Goal: Task Accomplishment & Management: Use online tool/utility

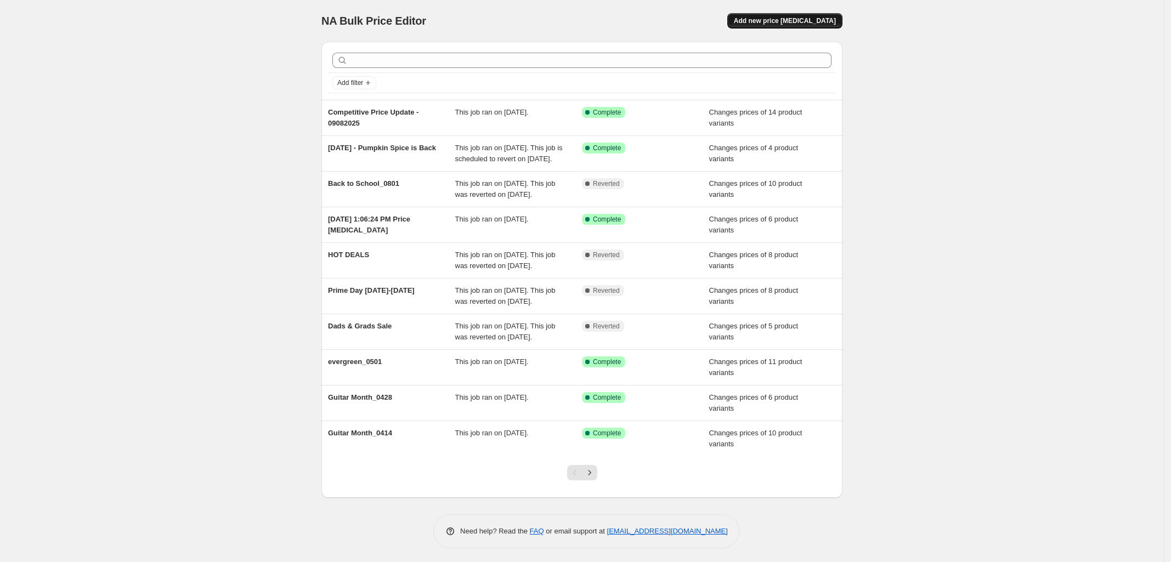
click at [811, 18] on span "Add new price change job" at bounding box center [785, 20] width 102 height 9
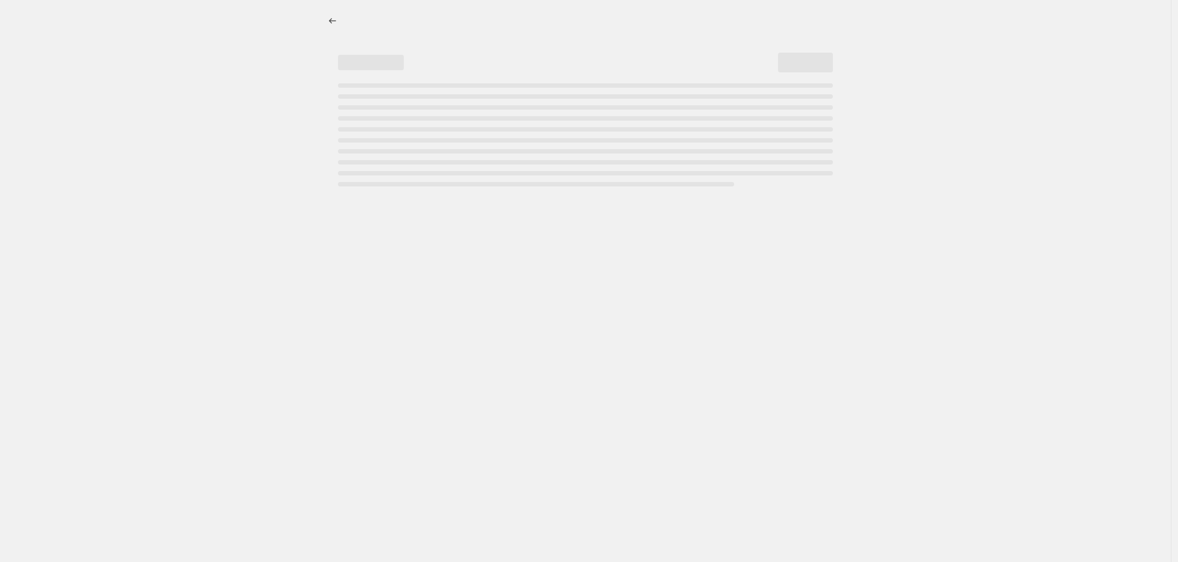
select select "percentage"
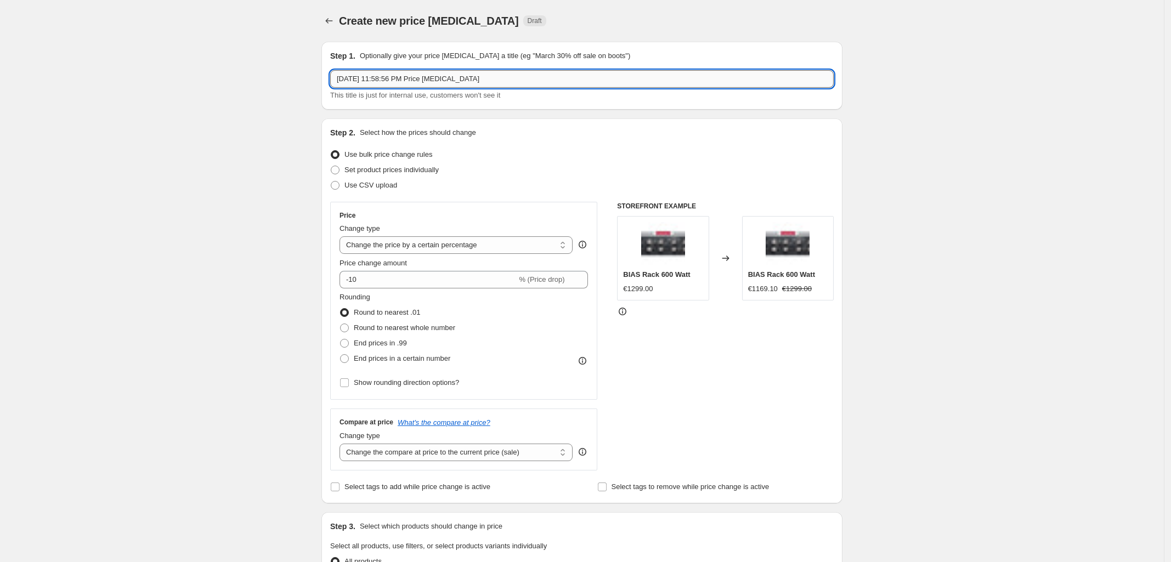
click at [494, 77] on input "Sep 18, 2025, 11:58:56 PM Price change job" at bounding box center [582, 79] width 504 height 18
paste input "BIAS Legacy Products Update - 09182025"
type input "BIAS Legacy Products Update - 09182025"
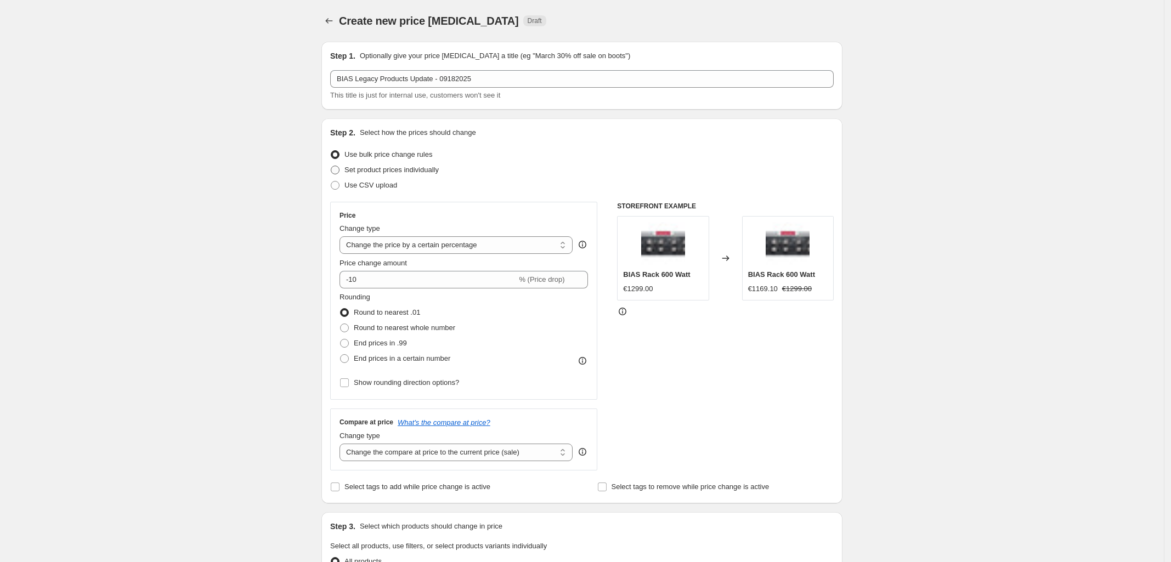
click at [340, 172] on span at bounding box center [335, 170] width 9 height 9
click at [331, 166] on input "Set product prices individually" at bounding box center [331, 166] width 1 height 1
radio input "true"
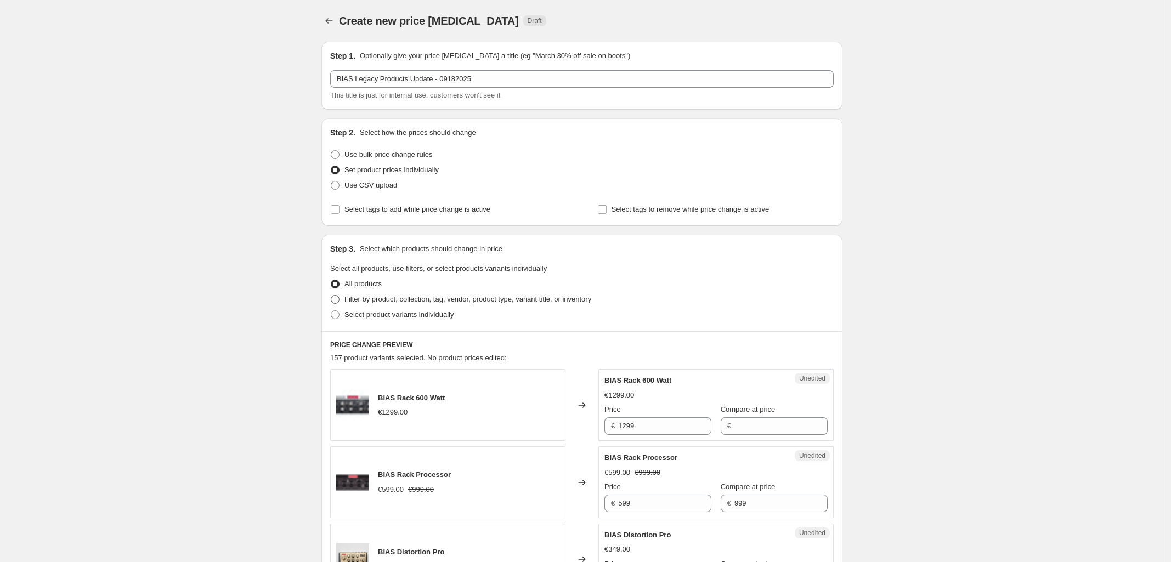
click at [340, 301] on span at bounding box center [335, 299] width 9 height 9
click at [331, 296] on input "Filter by product, collection, tag, vendor, product type, variant title, or inv…" at bounding box center [331, 295] width 1 height 1
radio input "true"
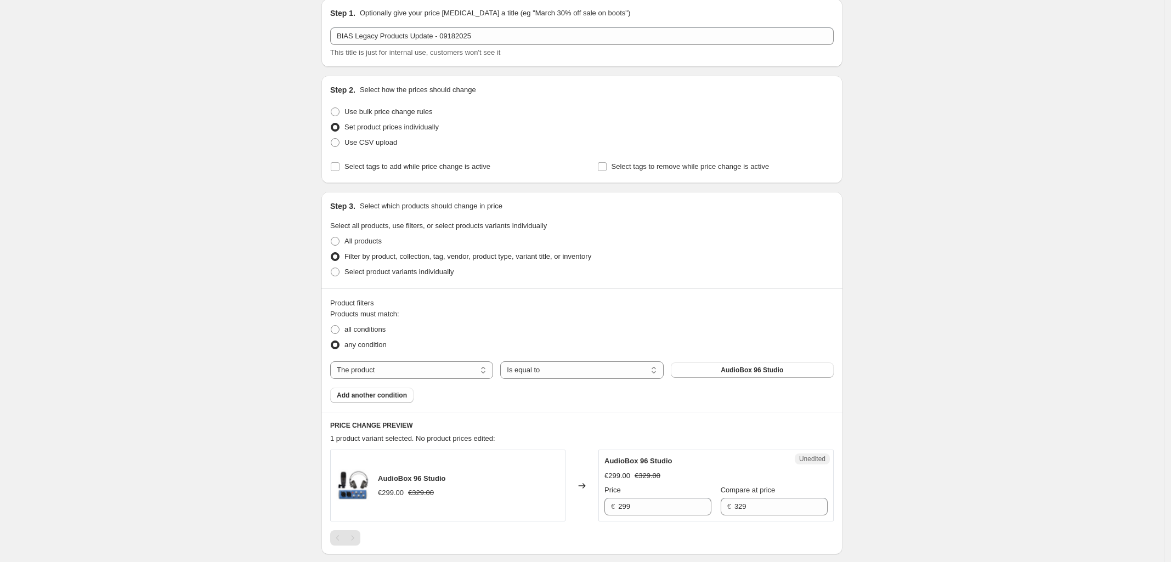
scroll to position [137, 0]
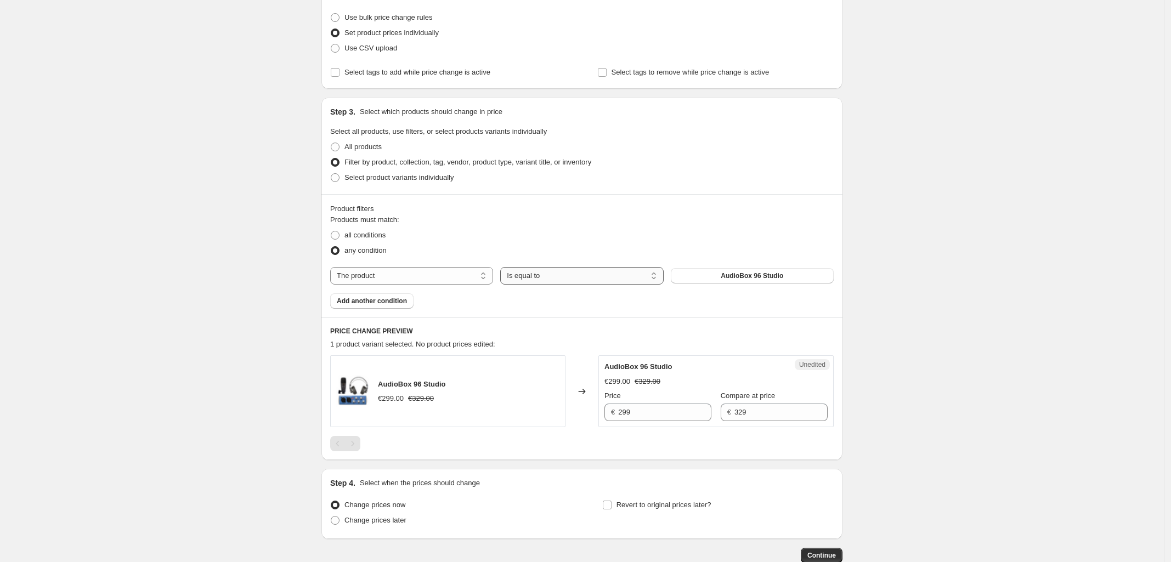
click at [569, 279] on select "Is equal to Is not equal to" at bounding box center [581, 276] width 163 height 18
click at [565, 237] on div "all conditions" at bounding box center [582, 235] width 504 height 15
drag, startPoint x: 470, startPoint y: 279, endPoint x: 465, endPoint y: 280, distance: 5.6
click at [470, 279] on select "The product The product's collection The product's tag The product's vendor The…" at bounding box center [411, 276] width 163 height 18
select select "collection"
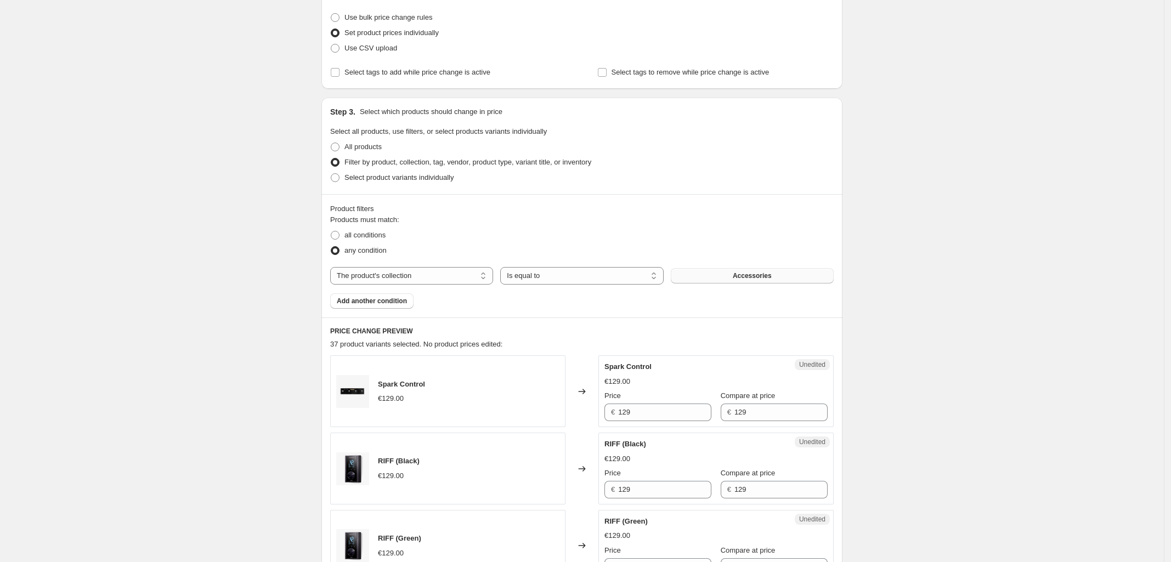
click at [741, 279] on span "Accessories" at bounding box center [752, 275] width 39 height 9
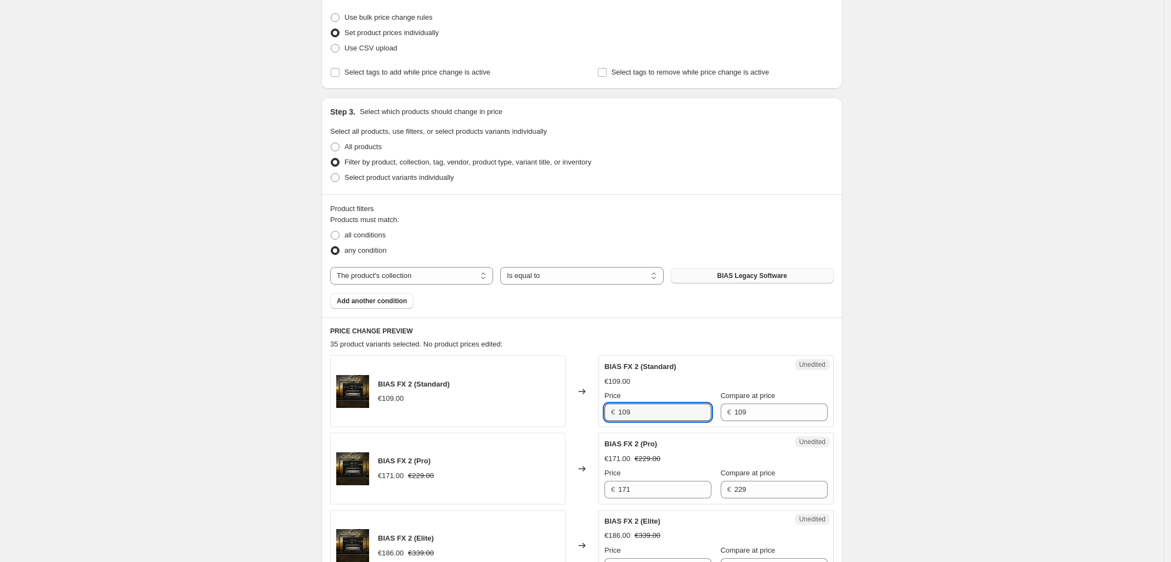
drag, startPoint x: 648, startPoint y: 414, endPoint x: 576, endPoint y: 414, distance: 72.4
click at [585, 413] on div "BIAS FX 2 (Standard) €109.00 Changed to Unedited BIAS FX 2 (Standard) €109.00 P…" at bounding box center [582, 391] width 504 height 72
type input "0"
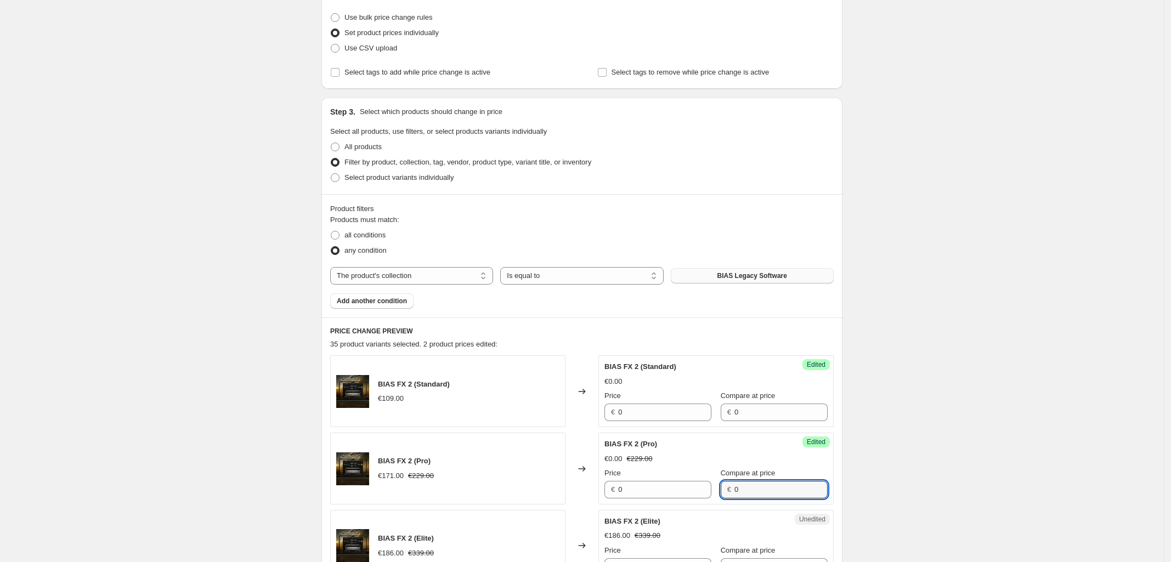
type input "0"
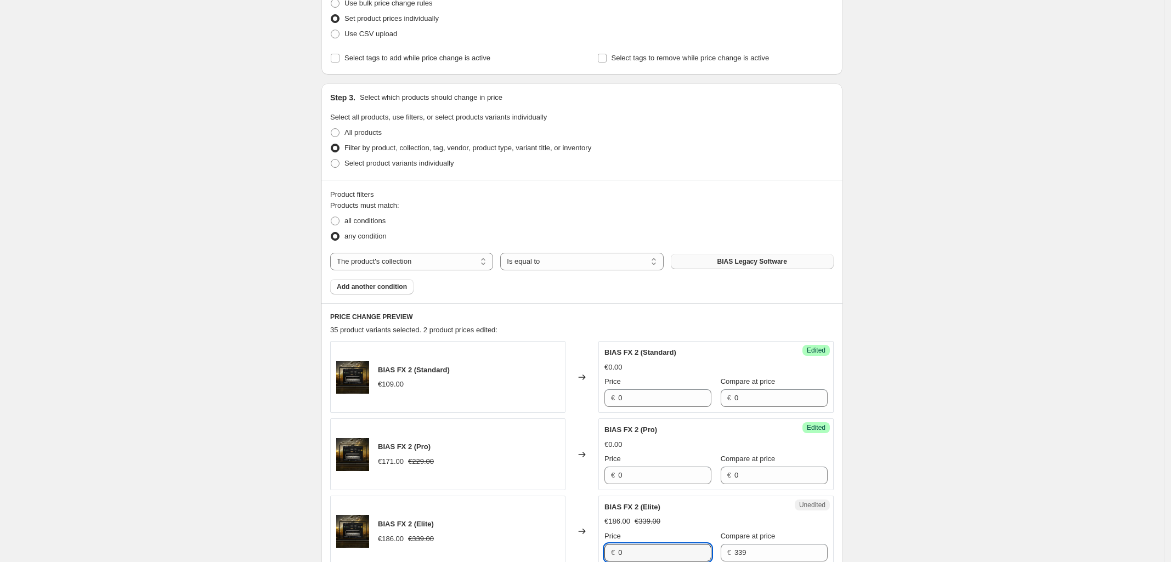
type input "0"
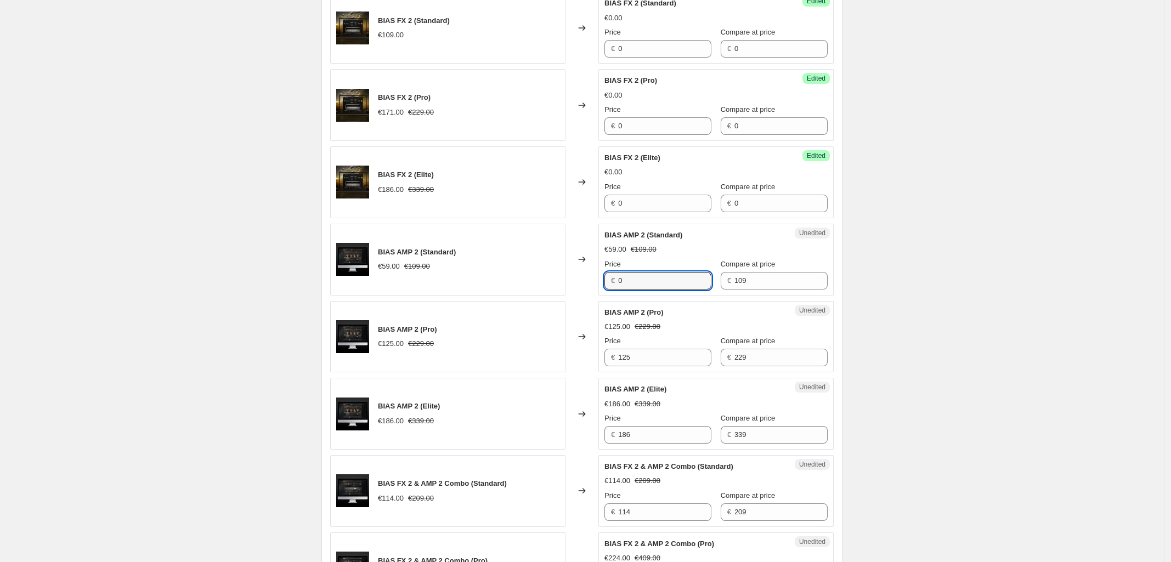
type input "0"
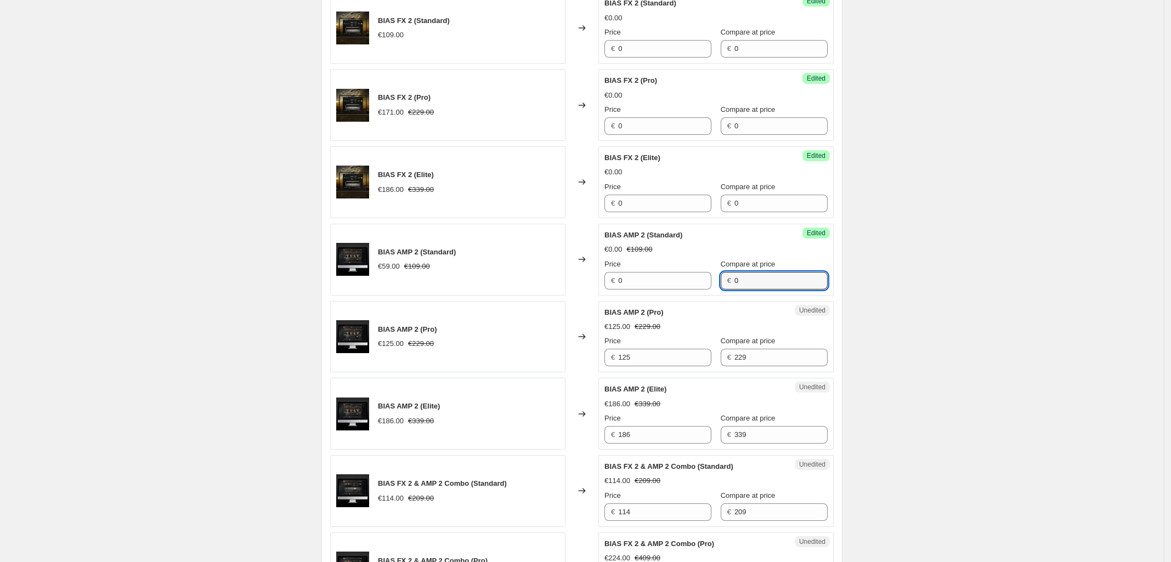
type input "0"
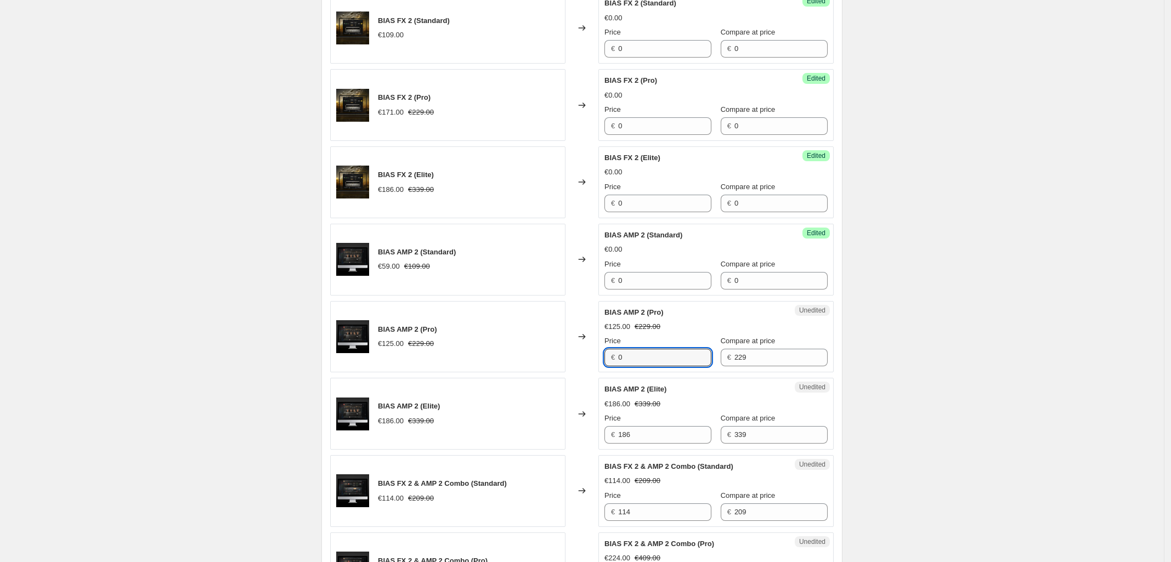
type input "0"
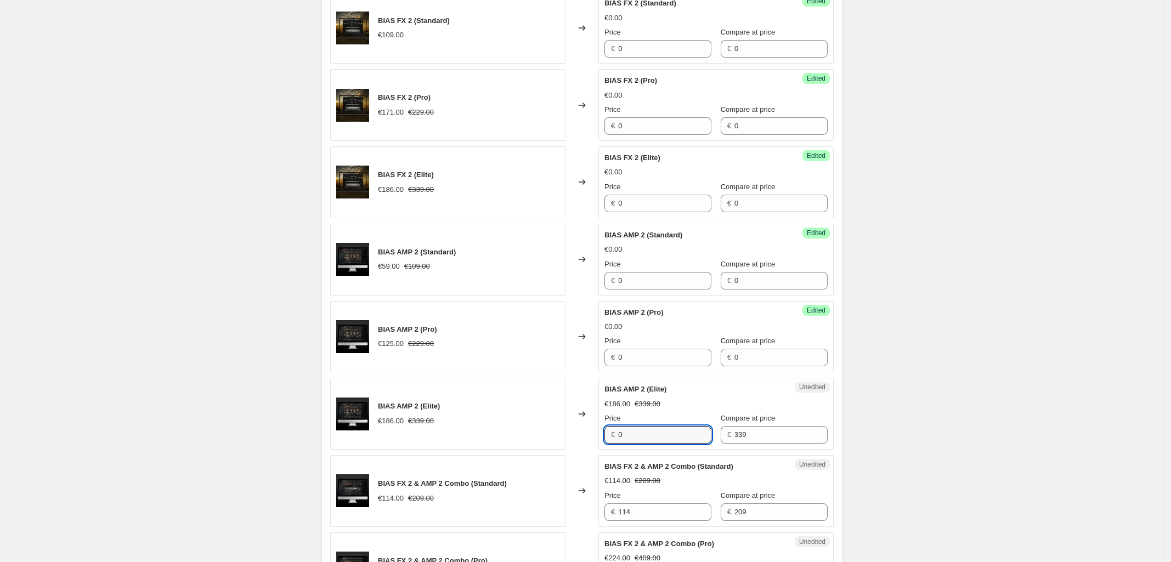
type input "0"
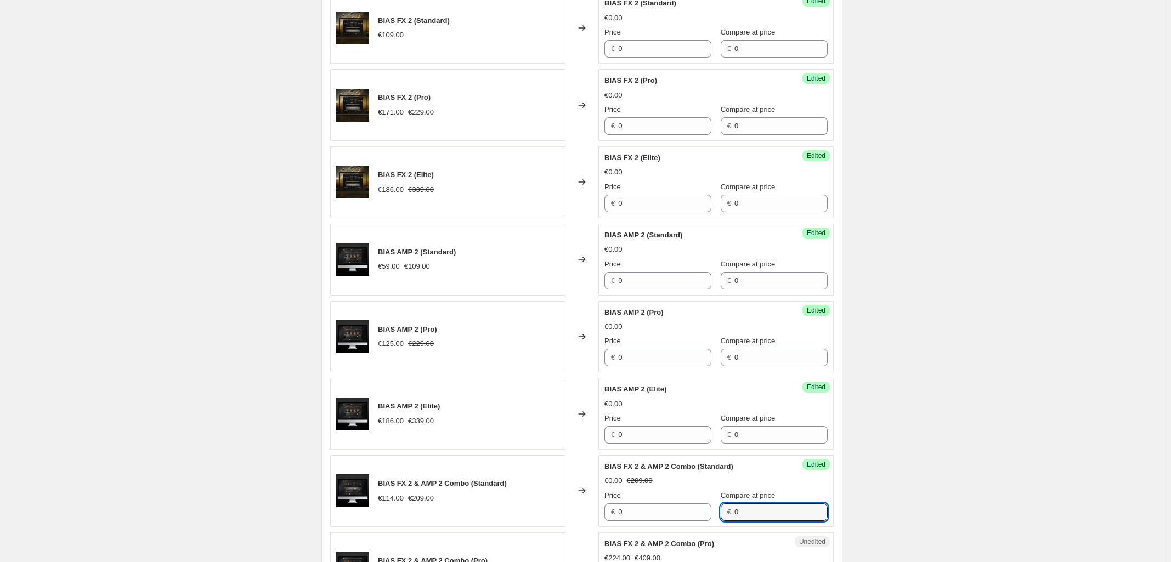
type input "0"
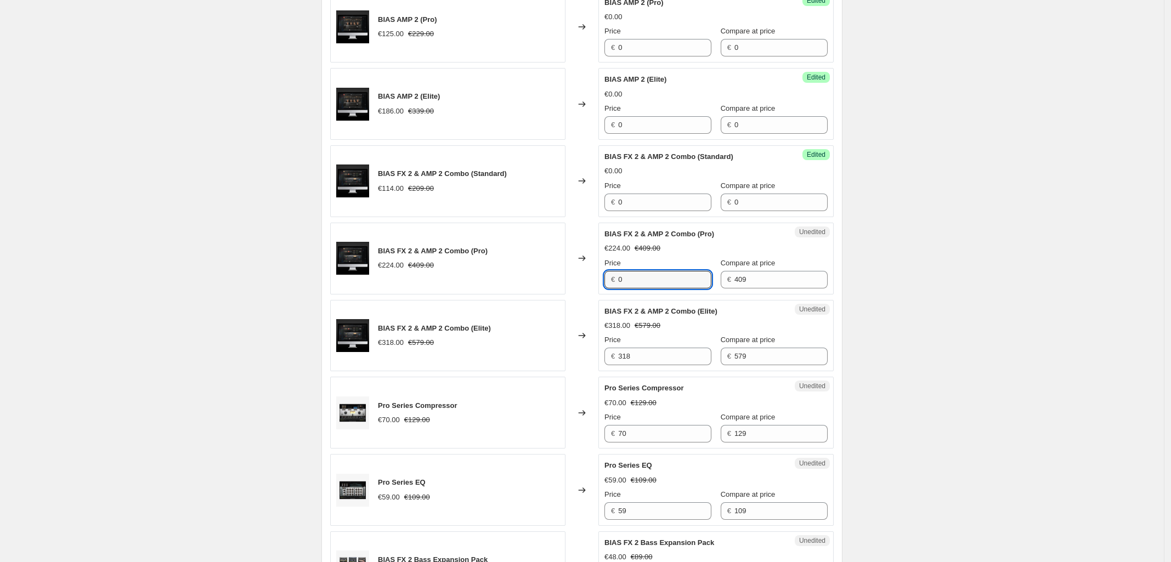
type input "0"
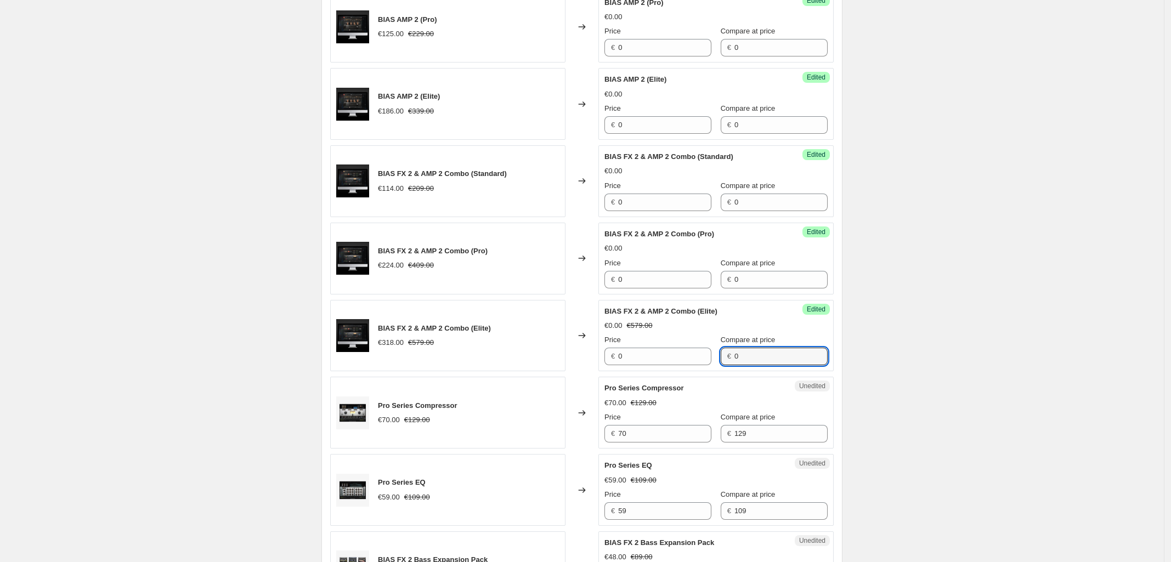
type input "0"
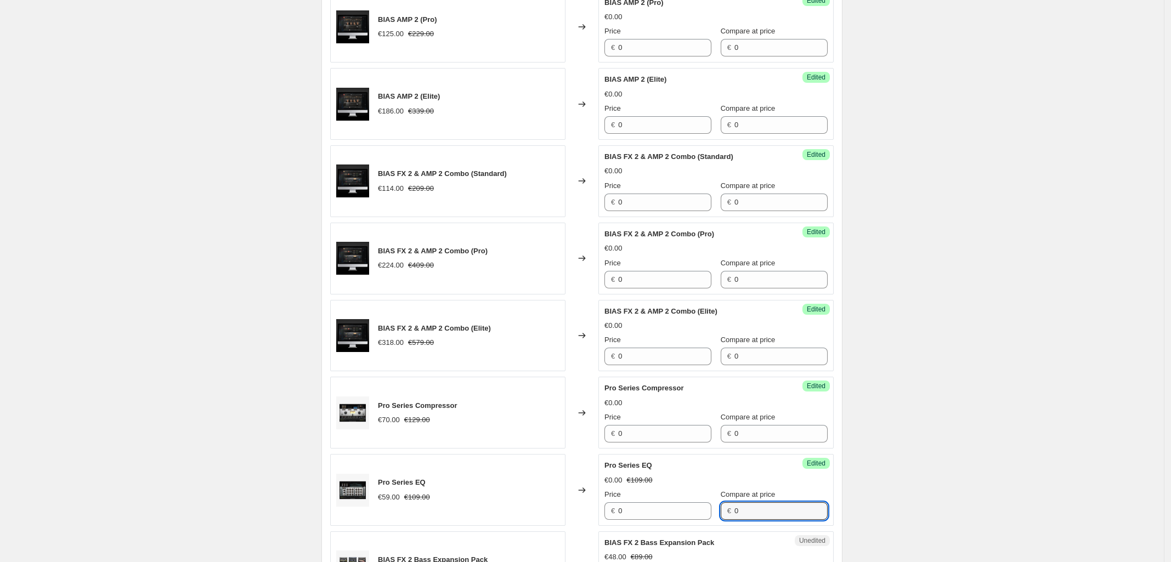
scroll to position [1121, 0]
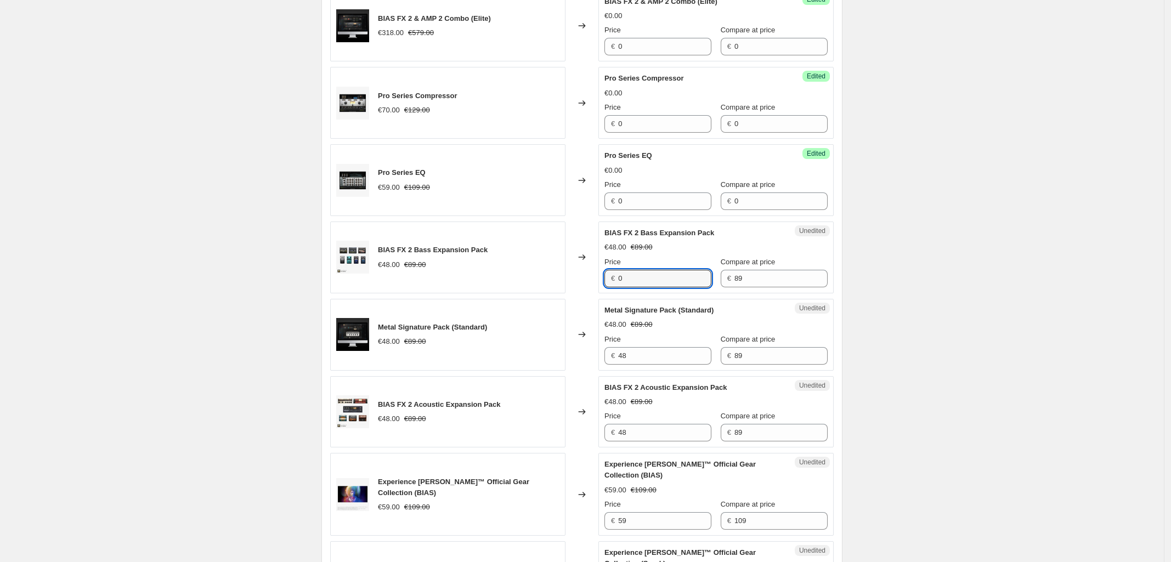
type input "0"
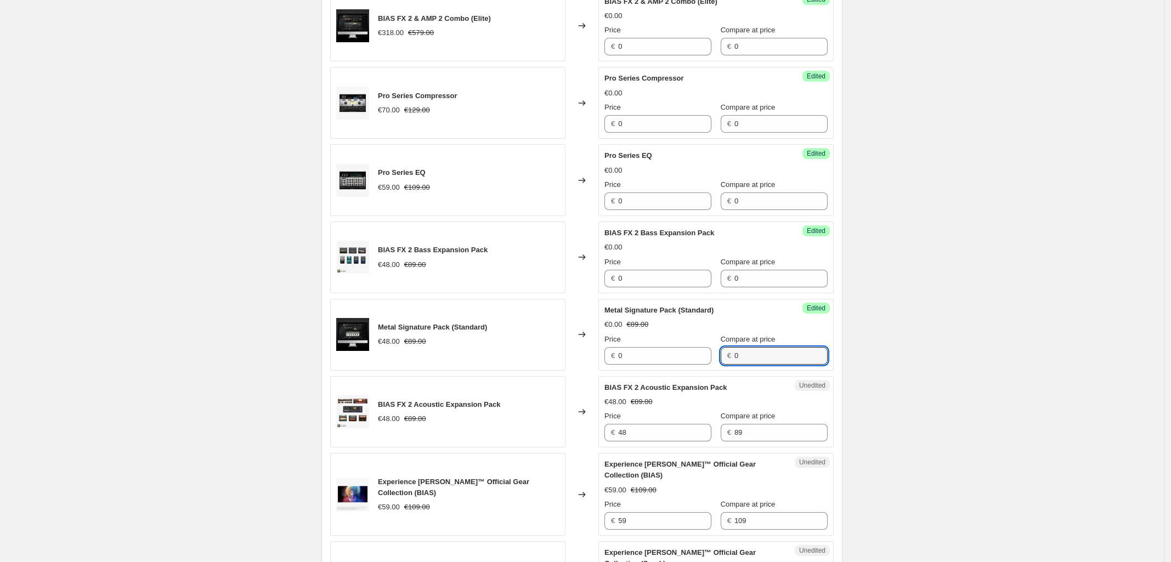
type input "0"
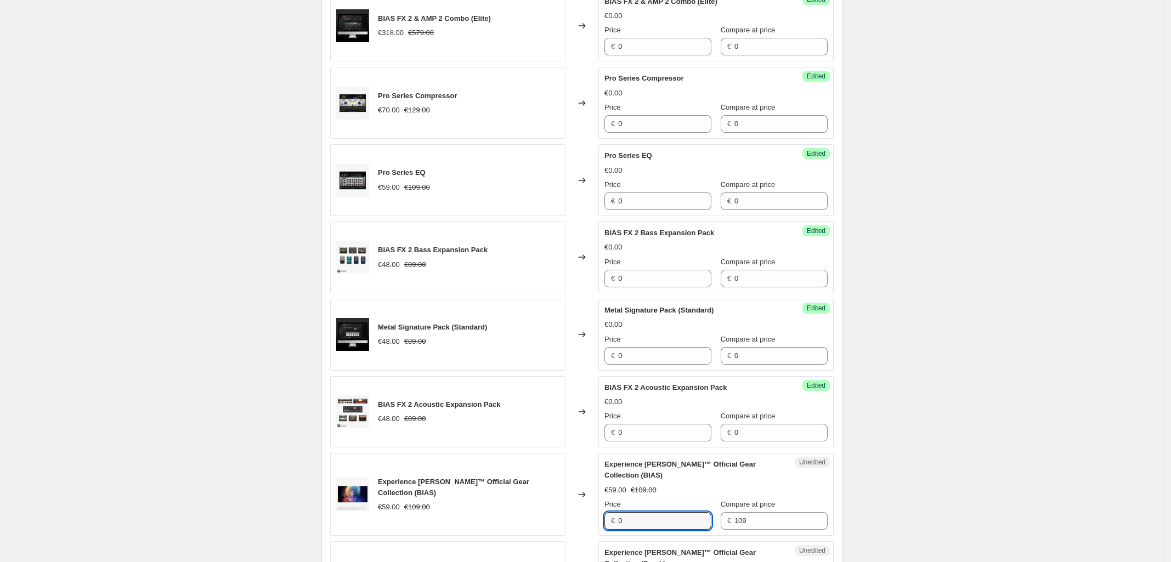
type input "0"
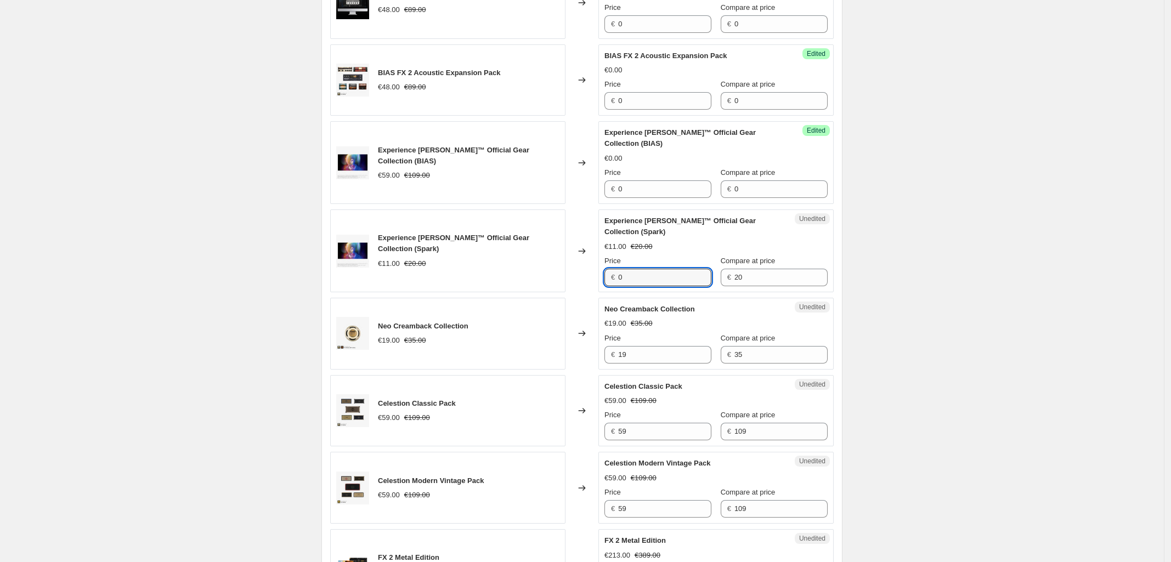
type input "0"
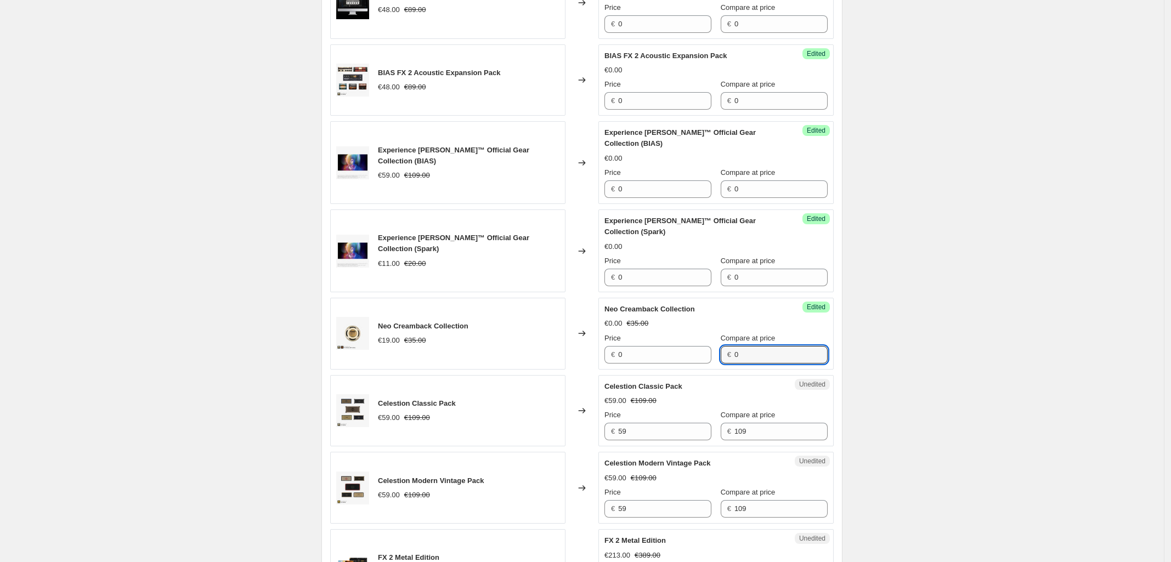
type input "0"
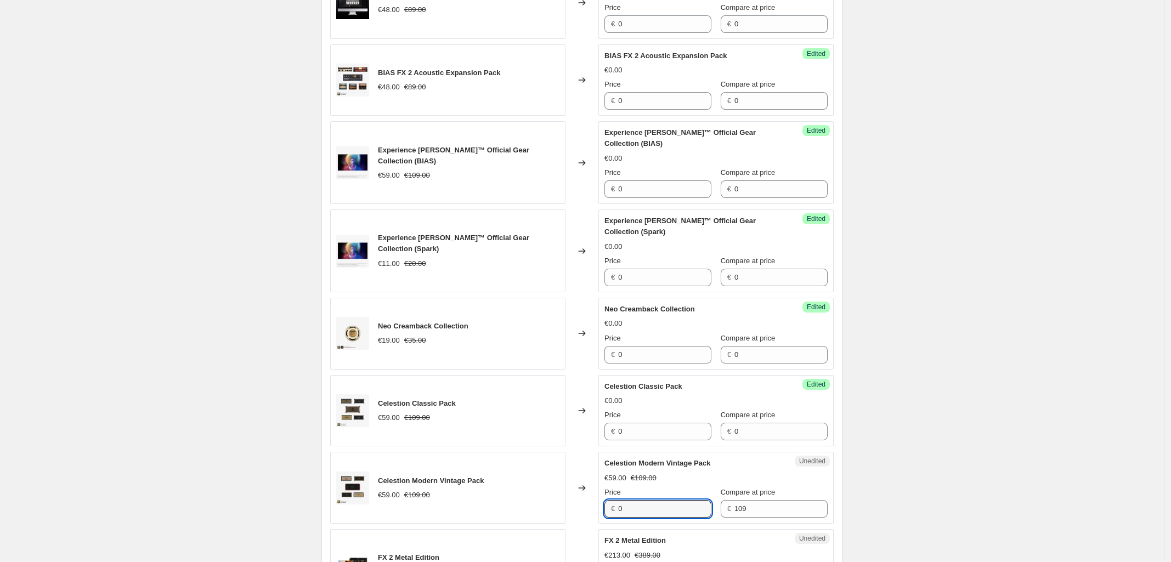
type input "0"
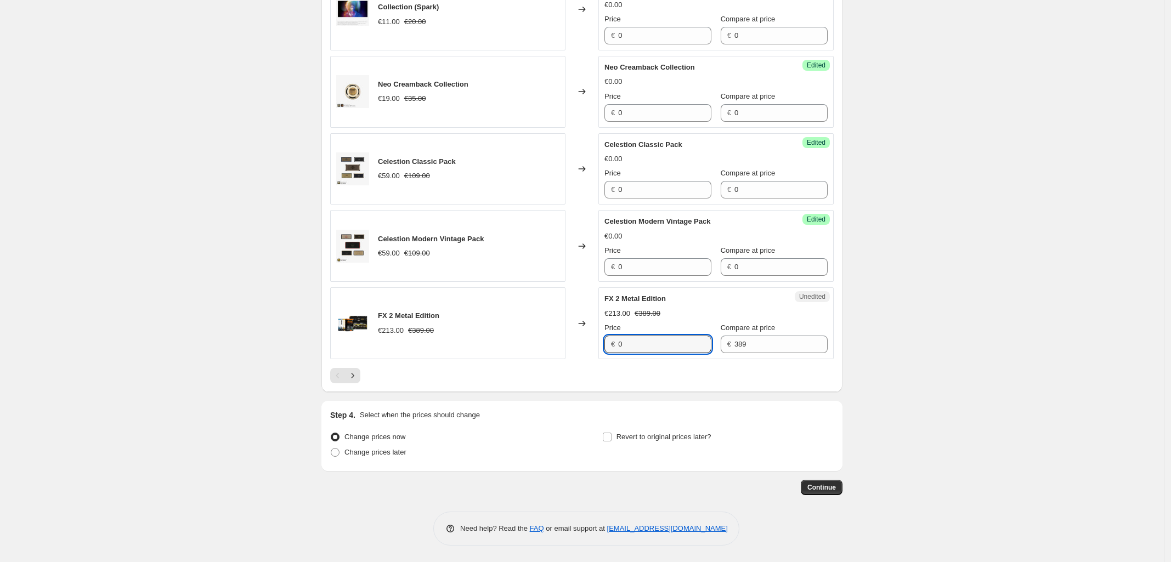
type input "0"
click at [357, 374] on icon "Next" at bounding box center [352, 375] width 11 height 11
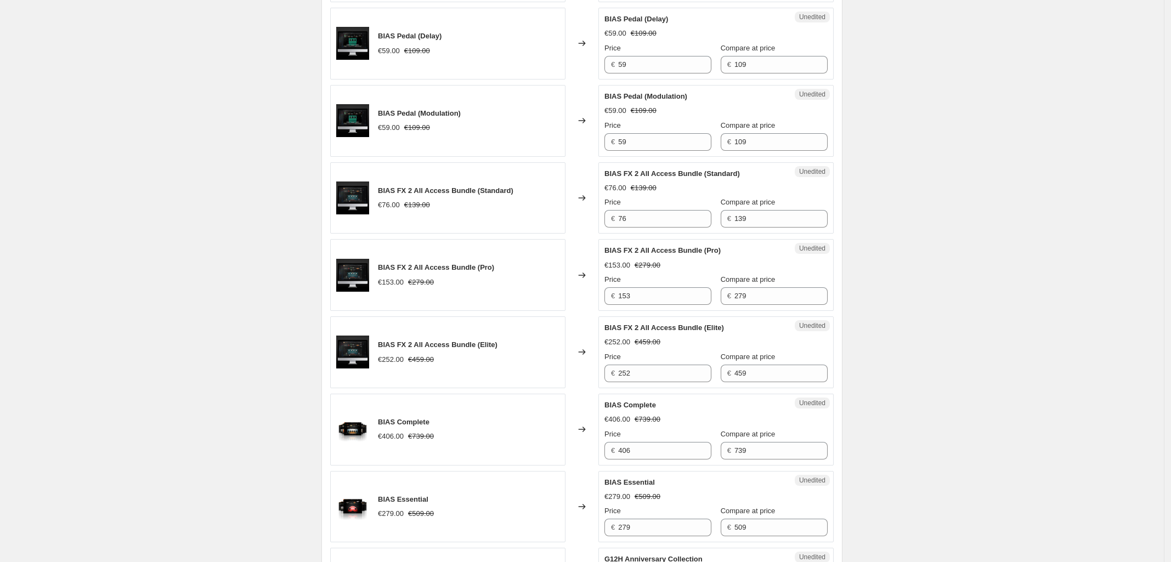
scroll to position [330, 0]
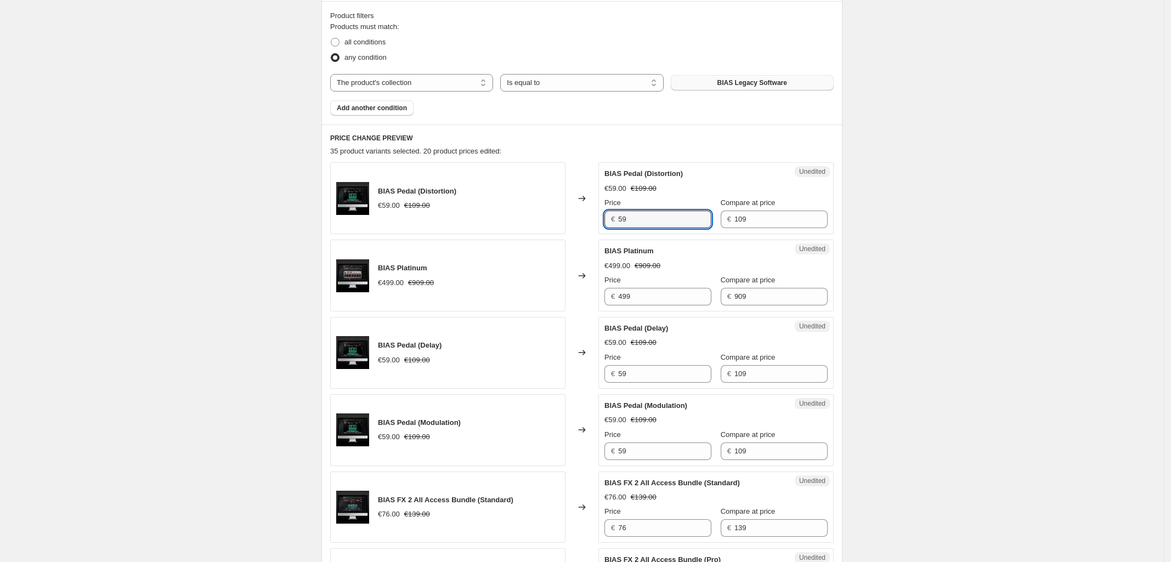
drag, startPoint x: 643, startPoint y: 219, endPoint x: 324, endPoint y: 219, distance: 319.2
click at [349, 219] on div "BIAS Pedal (Distortion) €59.00 €109.00 Changed to Unedited BIAS Pedal (Distorti…" at bounding box center [582, 198] width 504 height 72
type input "0"
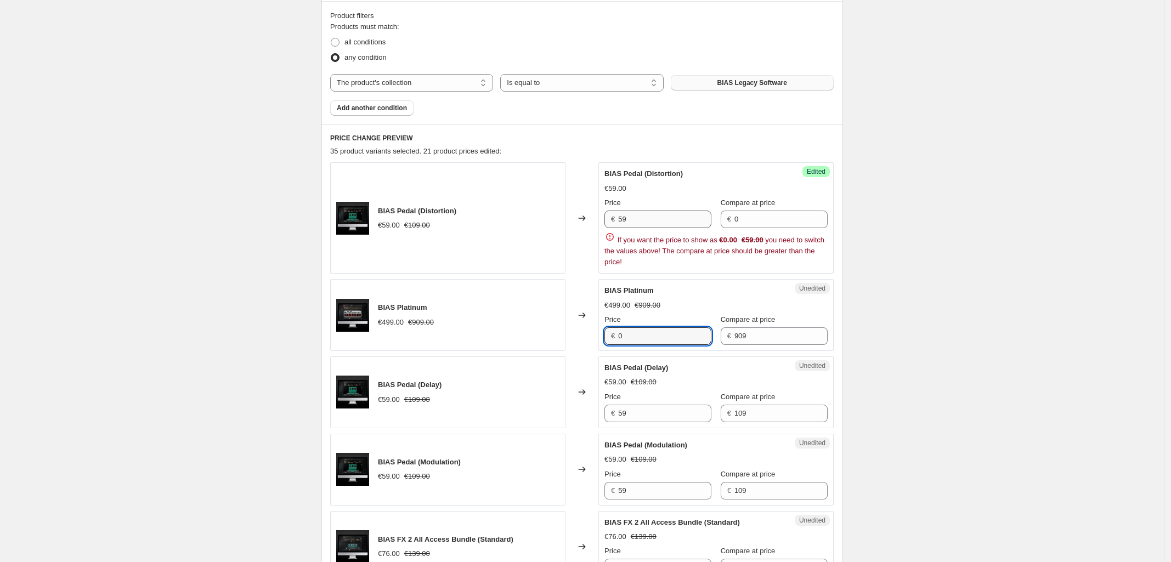
type input "0"
drag, startPoint x: 644, startPoint y: 220, endPoint x: 341, endPoint y: 220, distance: 303.9
click at [405, 221] on div "BIAS Pedal (Distortion) €59.00 €109.00 Changed to Success Edited BIAS Pedal (Di…" at bounding box center [582, 217] width 504 height 111
type input "0"
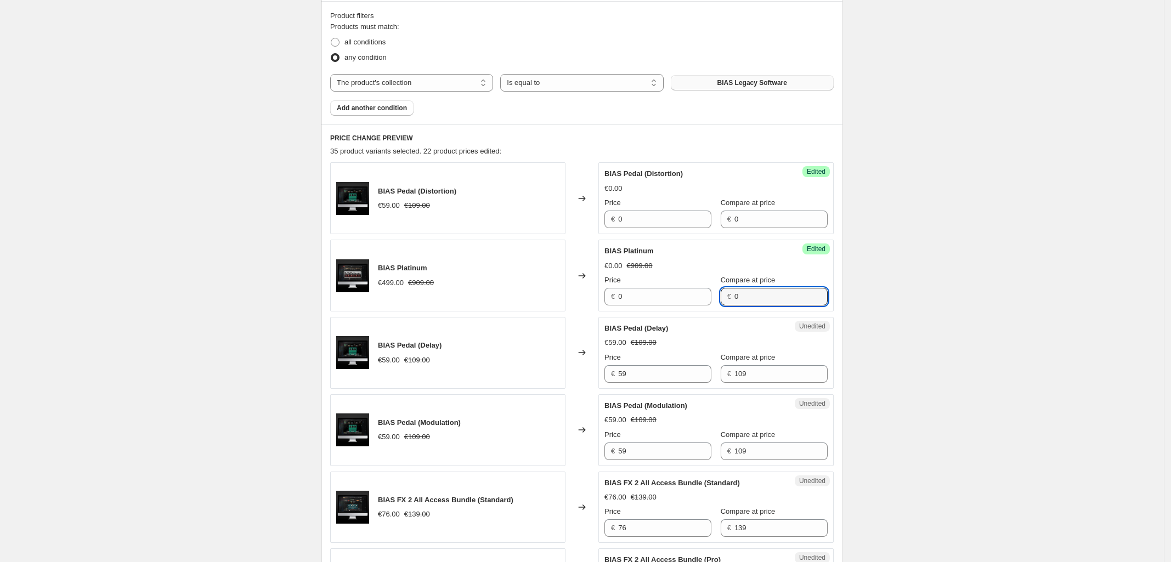
type input "0"
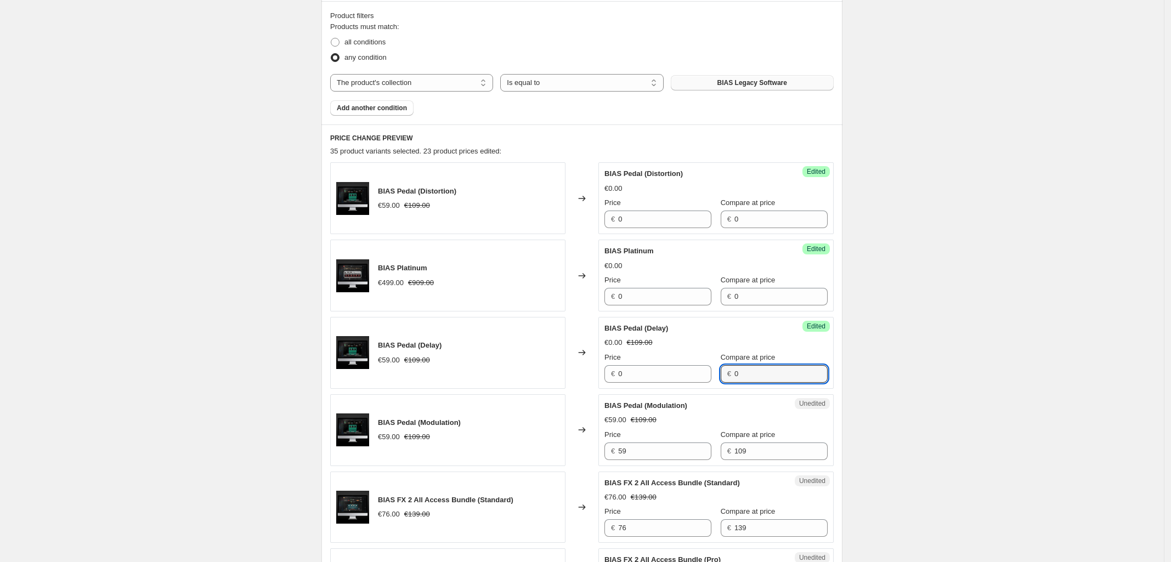
type input "0"
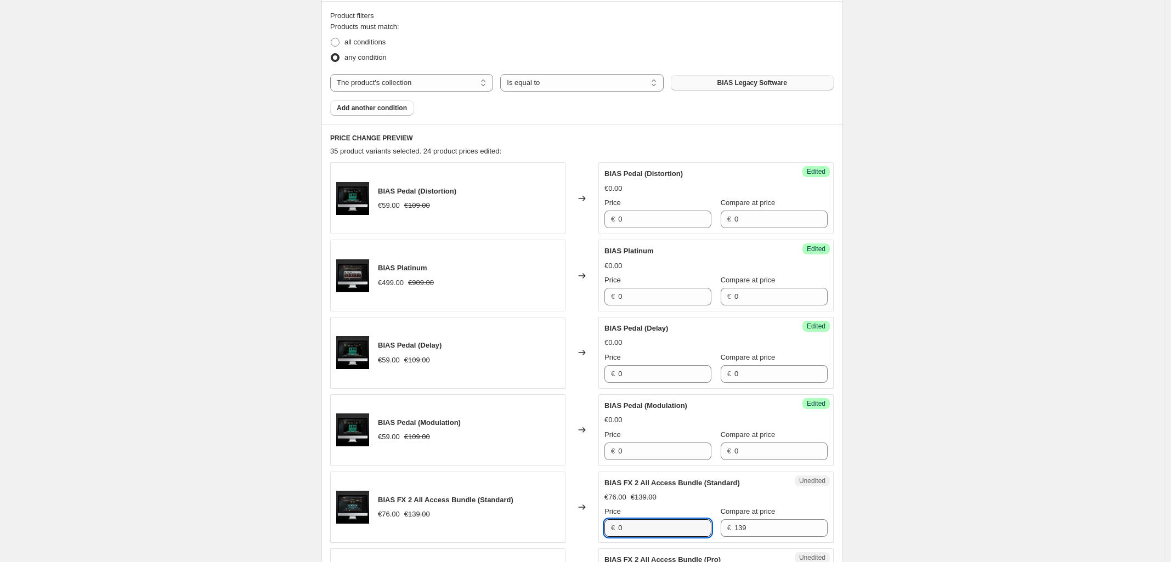
type input "0"
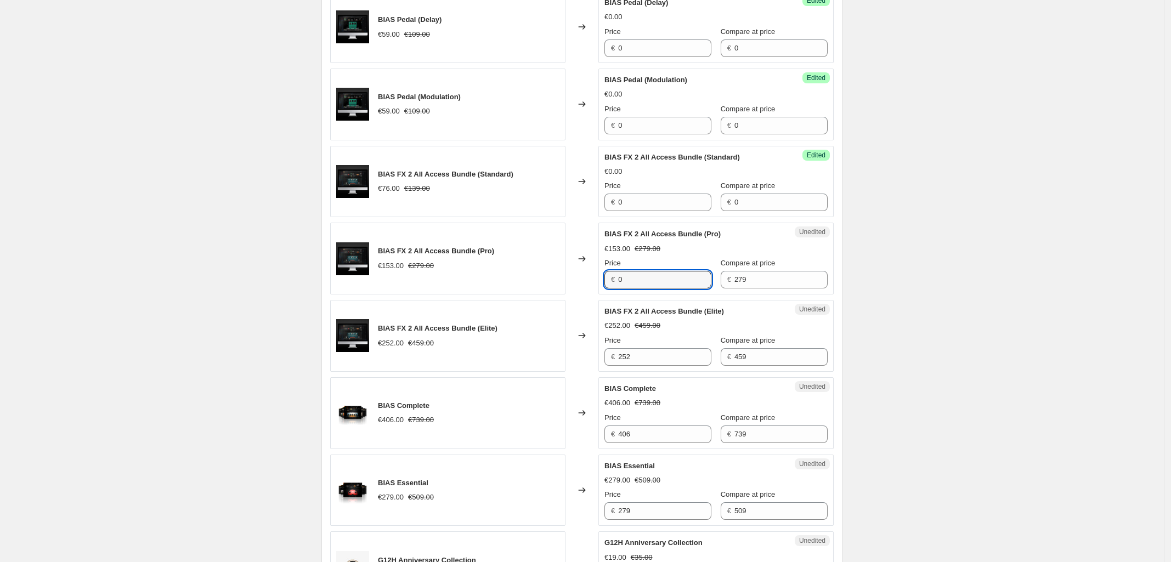
type input "0"
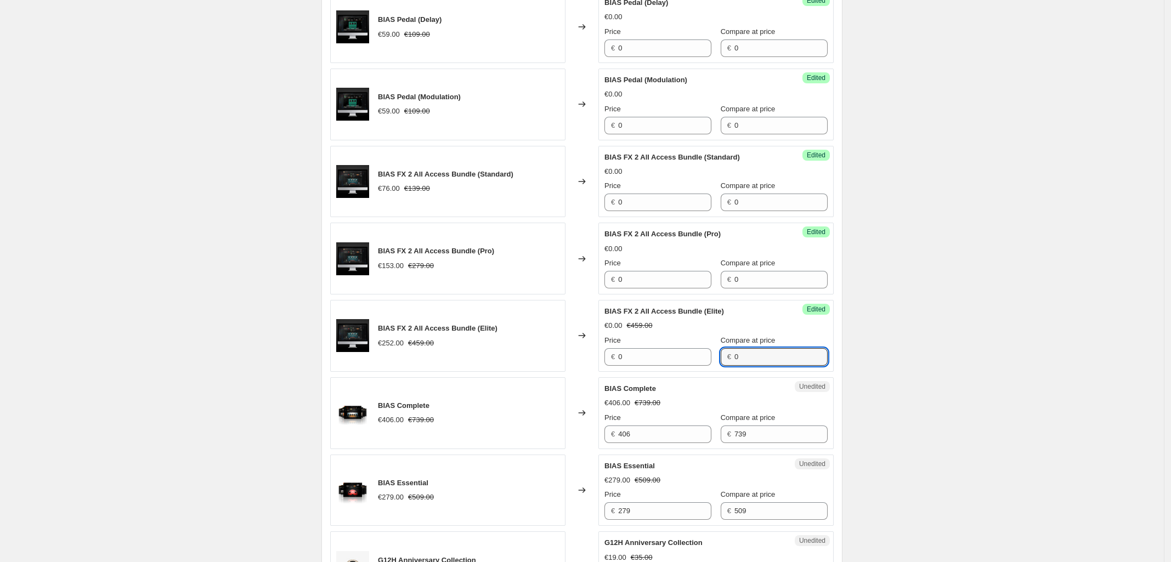
type input "0"
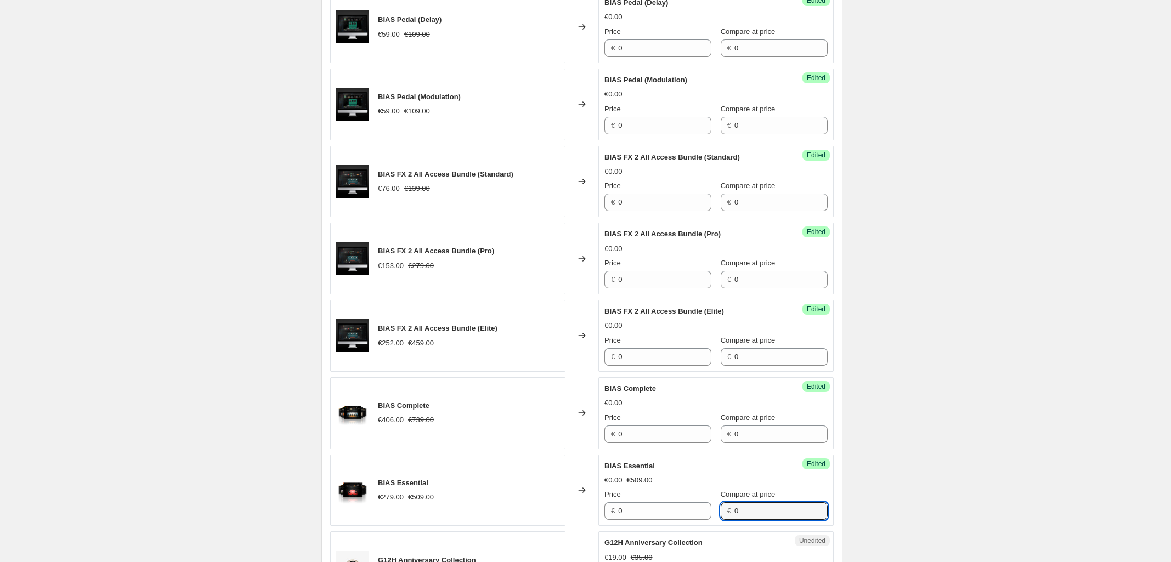
type input "0"
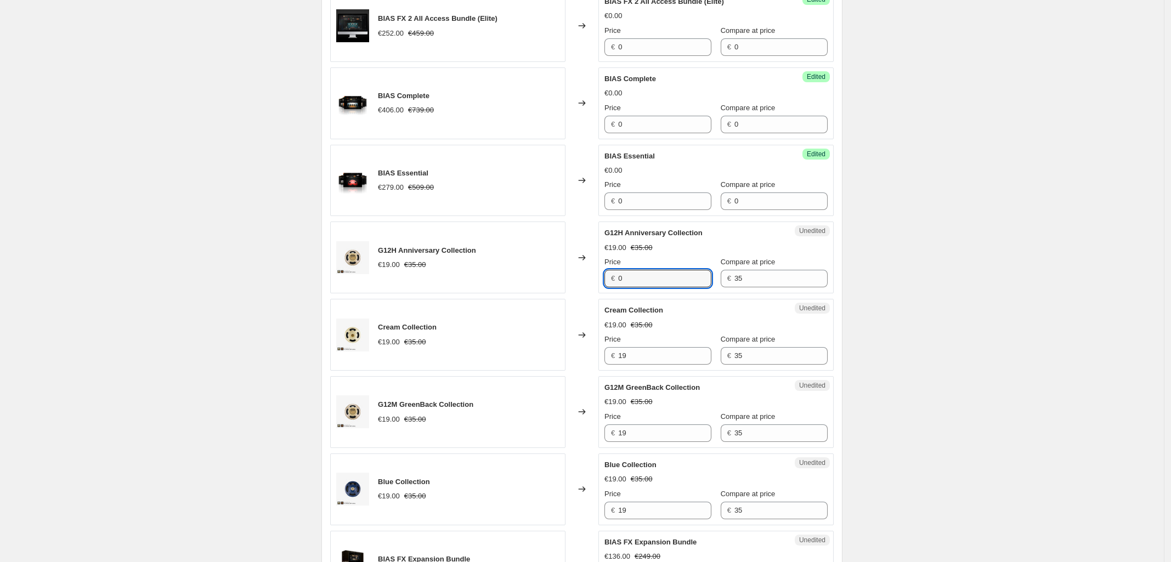
type input "0"
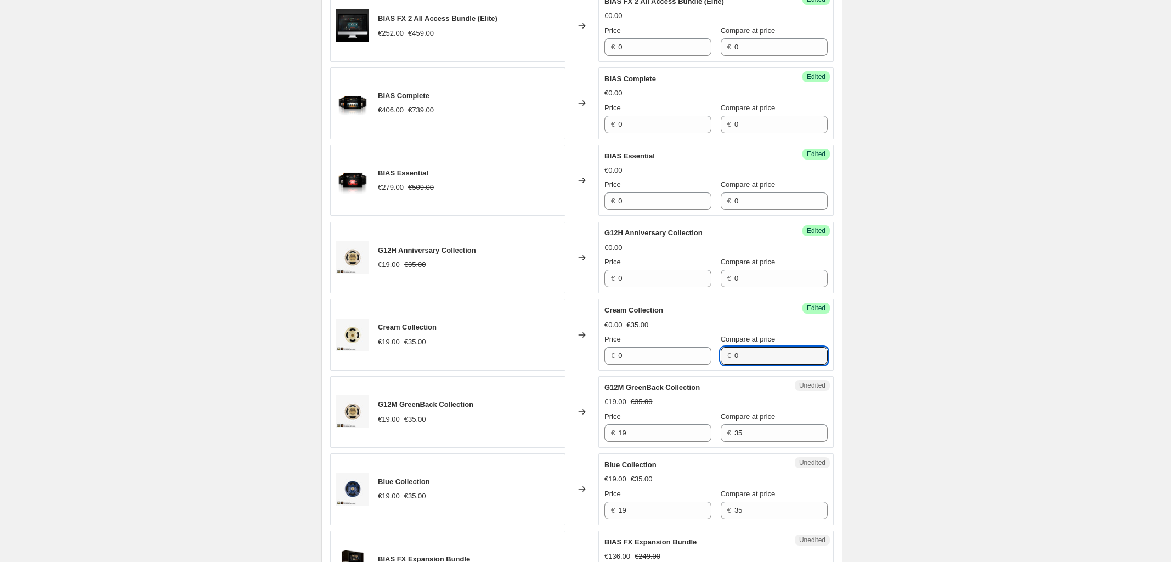
type input "0"
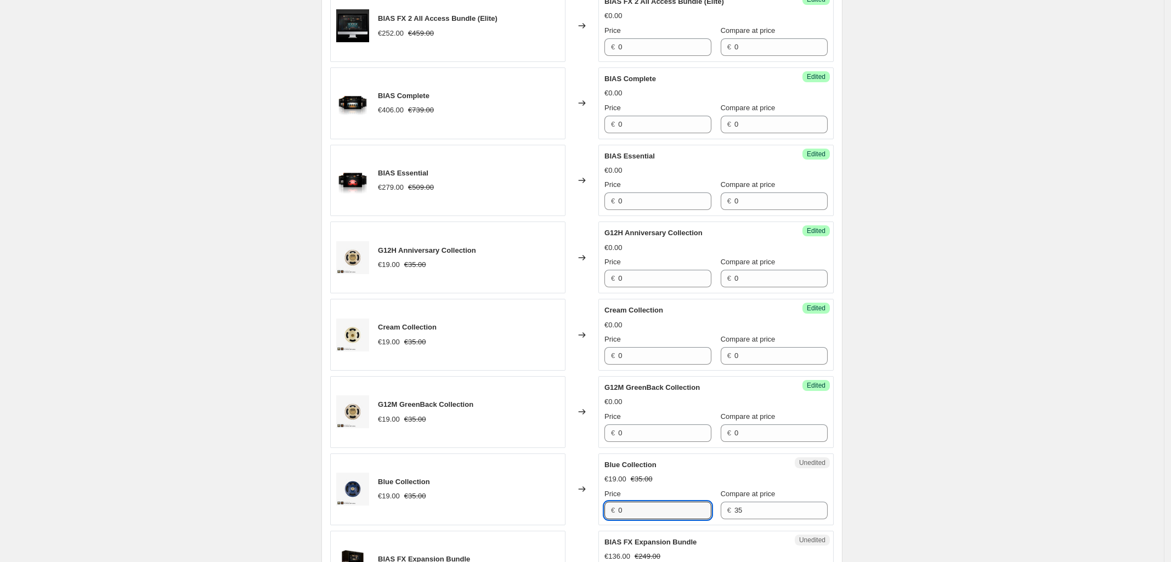
type input "0"
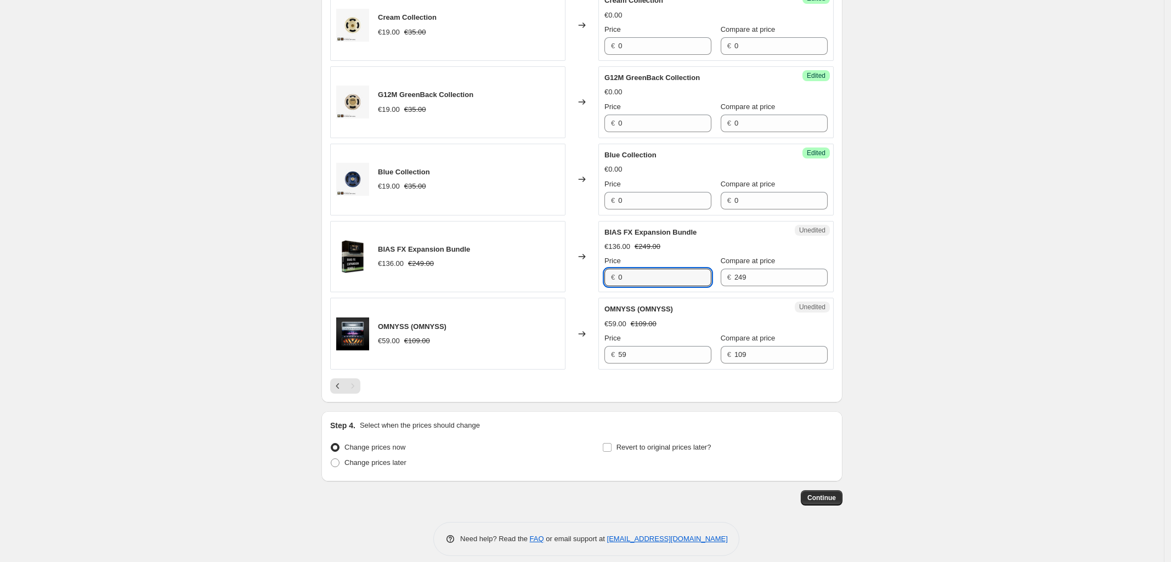
type input "0"
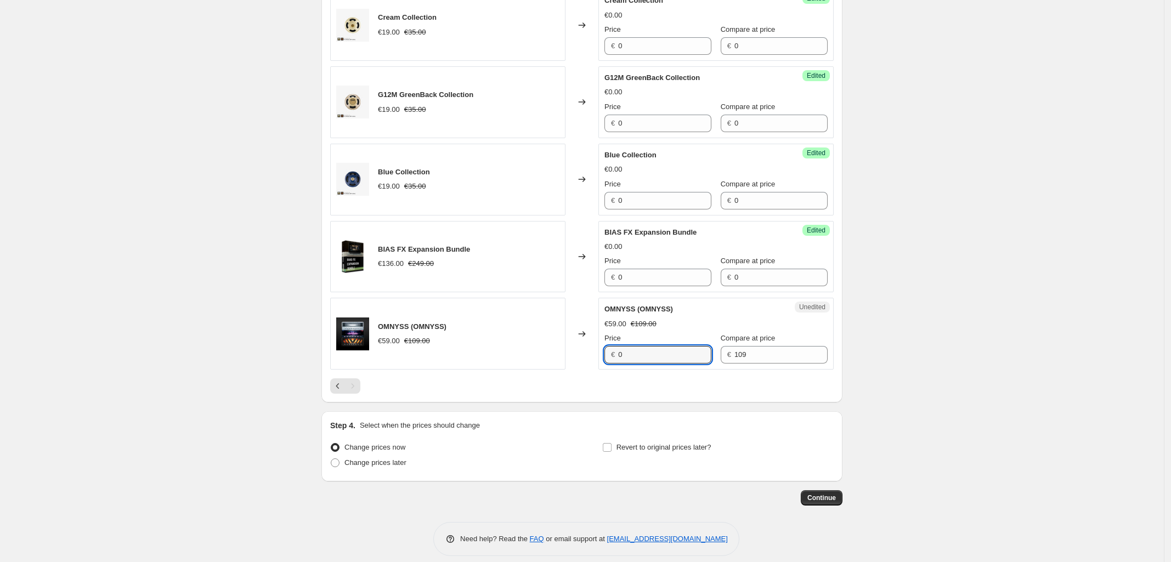
type input "0"
drag, startPoint x: 912, startPoint y: 353, endPoint x: 960, endPoint y: 405, distance: 70.6
click at [831, 501] on span "Continue" at bounding box center [821, 498] width 29 height 9
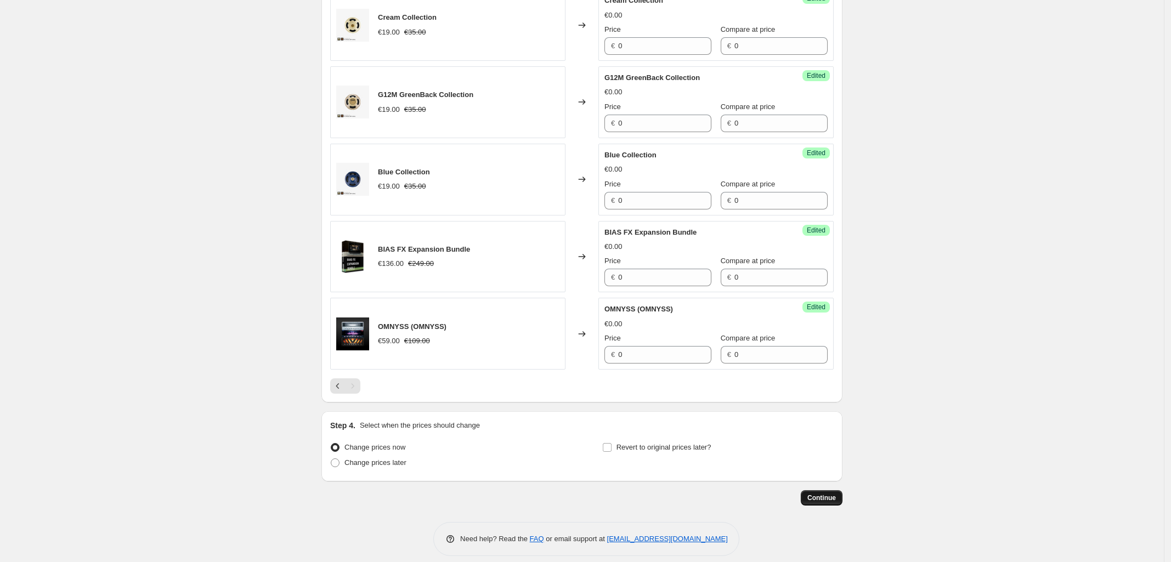
scroll to position [0, 0]
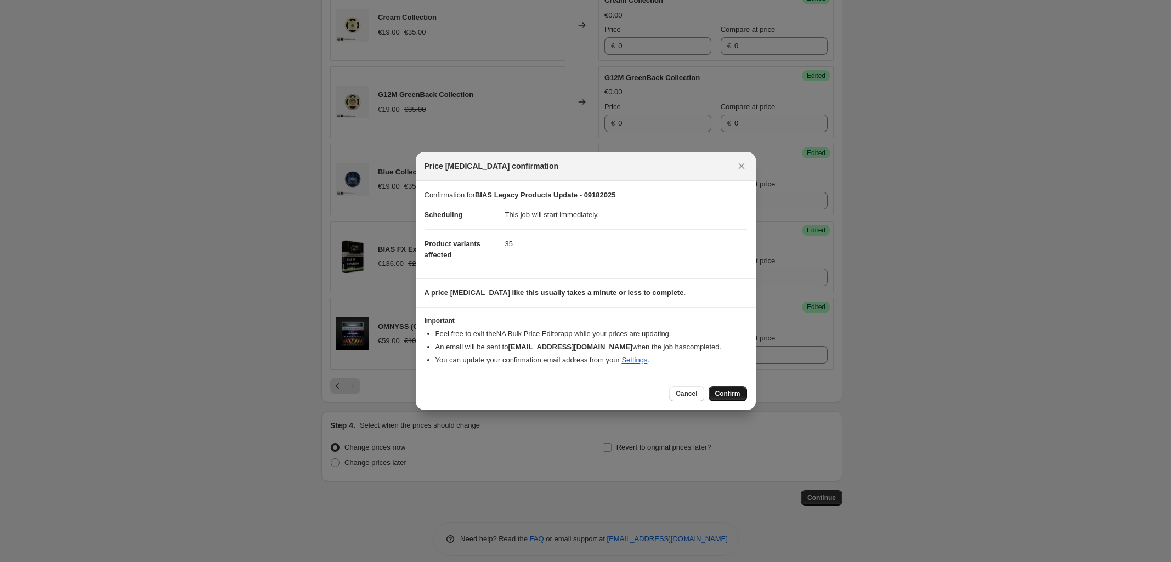
click at [737, 392] on span "Confirm" at bounding box center [727, 393] width 25 height 9
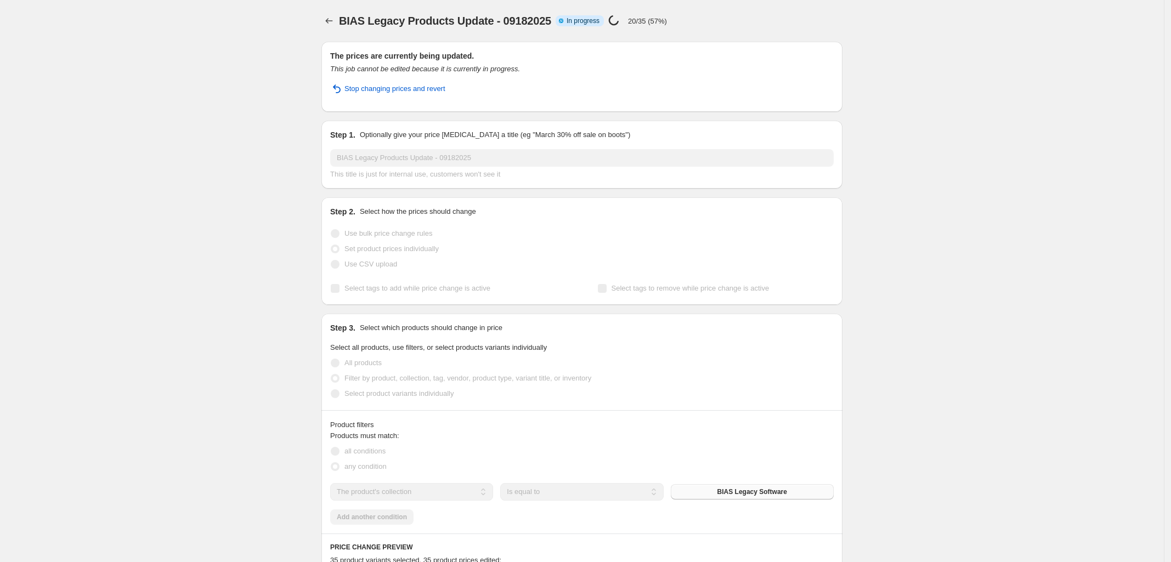
select select "collection"
